Goal: Ask a question

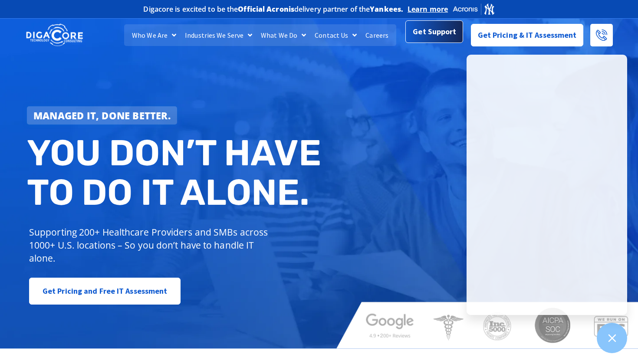
click at [436, 37] on span "Get Support" at bounding box center [434, 31] width 43 height 17
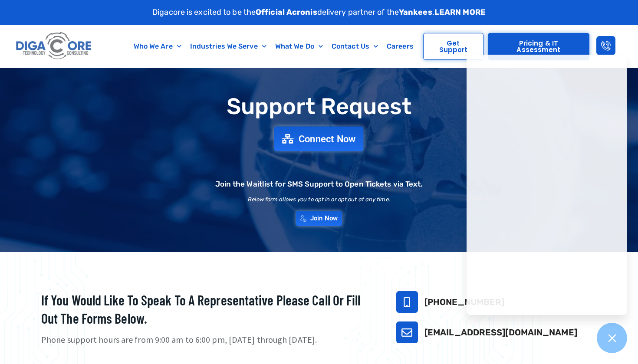
click at [328, 134] on span "Connect Now" at bounding box center [327, 139] width 57 height 10
